Goal: Navigation & Orientation: Find specific page/section

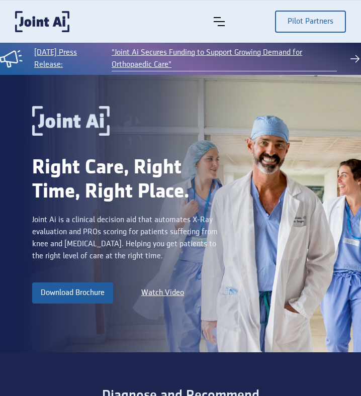
scroll to position [54, 0]
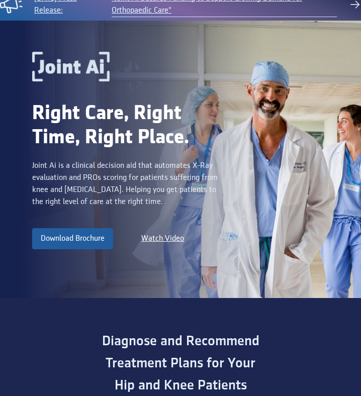
click at [84, 183] on div "Joint Ai is a clinical decision aid that automates X-Ray evaluation and PROs sc…" at bounding box center [128, 184] width 193 height 48
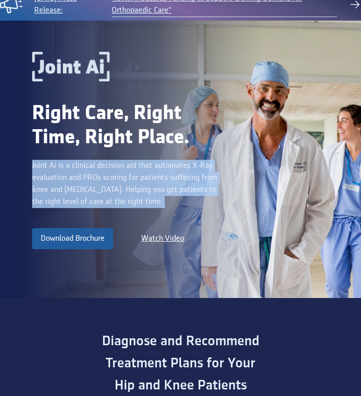
click at [84, 183] on div "Joint Ai is a clinical decision aid that automates X-Ray evaluation and PROs sc…" at bounding box center [128, 184] width 193 height 48
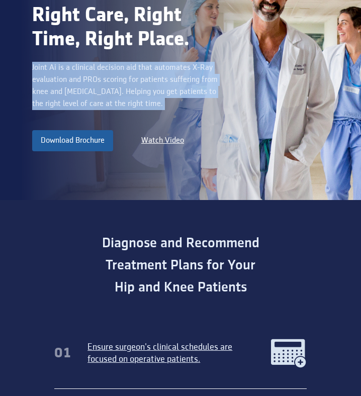
scroll to position [0, 0]
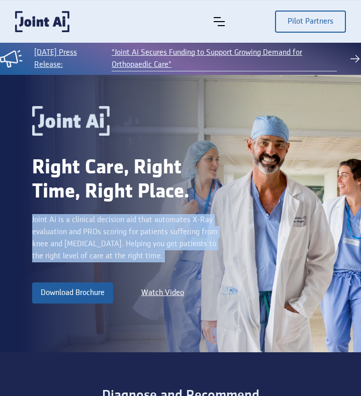
click at [220, 17] on img "menu" at bounding box center [219, 21] width 11 height 9
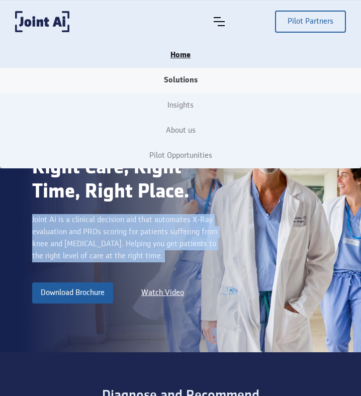
click at [183, 80] on link "Solutions" at bounding box center [180, 80] width 361 height 25
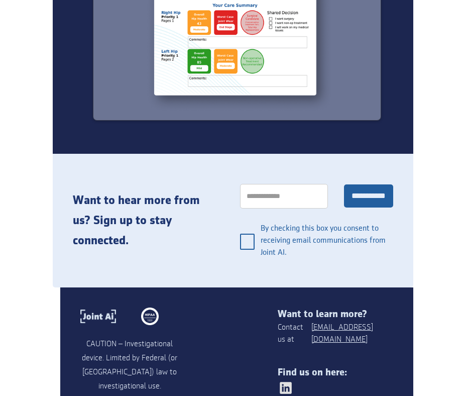
scroll to position [1258, 0]
